Goal: Task Accomplishment & Management: Manage account settings

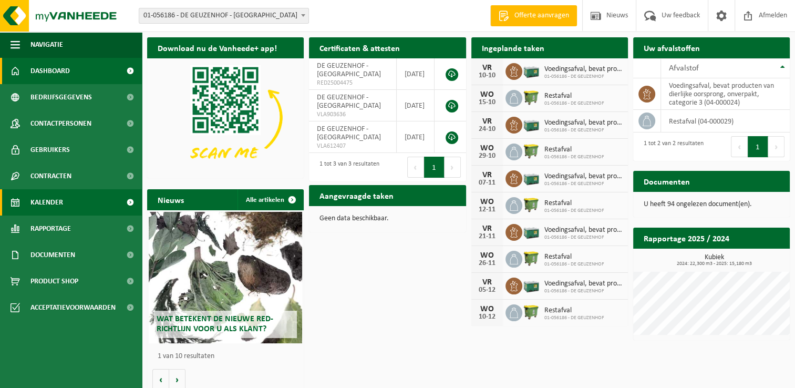
click at [63, 203] on span "Kalender" at bounding box center [46, 202] width 33 height 26
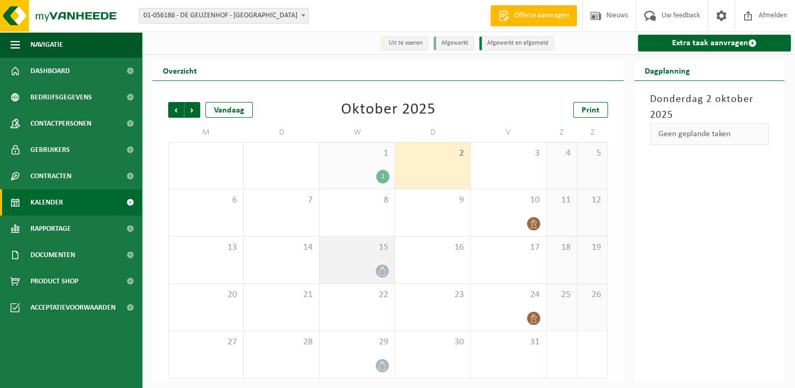
click at [341, 258] on div "15" at bounding box center [357, 260] width 75 height 47
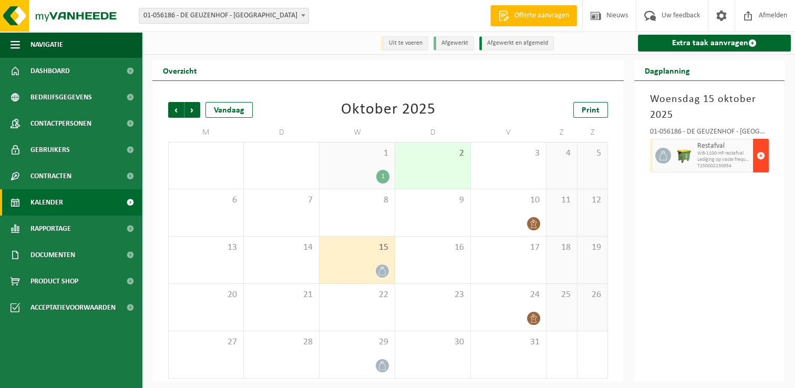
click at [758, 156] on span "button" at bounding box center [761, 155] width 8 height 21
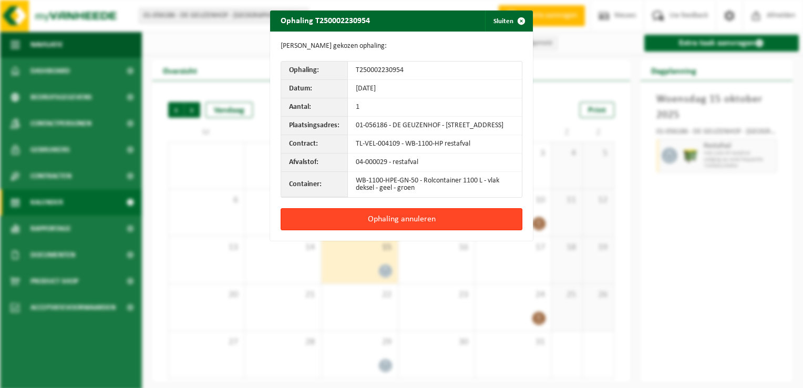
click at [428, 227] on button "Ophaling annuleren" at bounding box center [402, 219] width 242 height 22
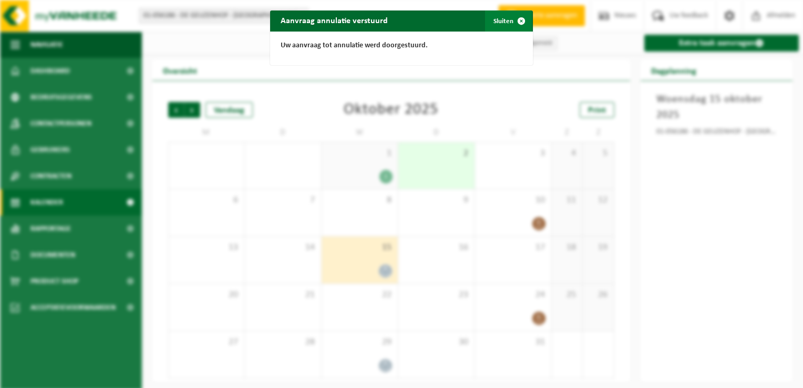
click at [517, 20] on span "button" at bounding box center [521, 21] width 21 height 21
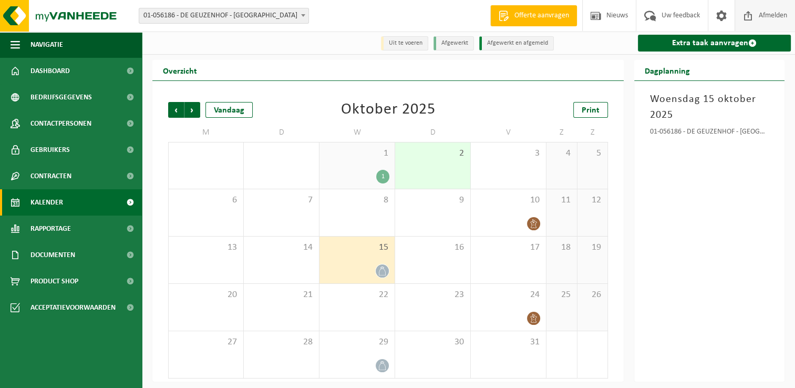
click at [766, 17] on span "Afmelden" at bounding box center [773, 15] width 34 height 31
